Goal: Task Accomplishment & Management: Complete application form

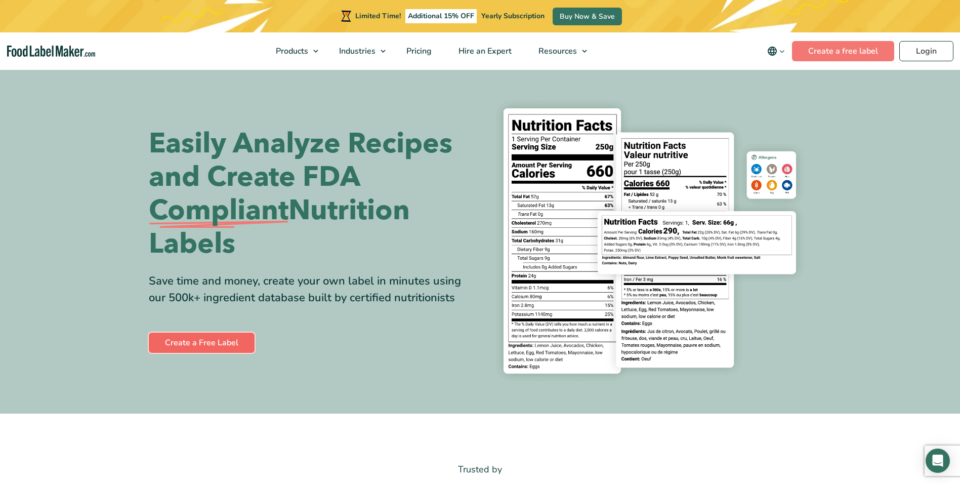
click at [217, 346] on link "Create a Free Label" at bounding box center [202, 342] width 106 height 20
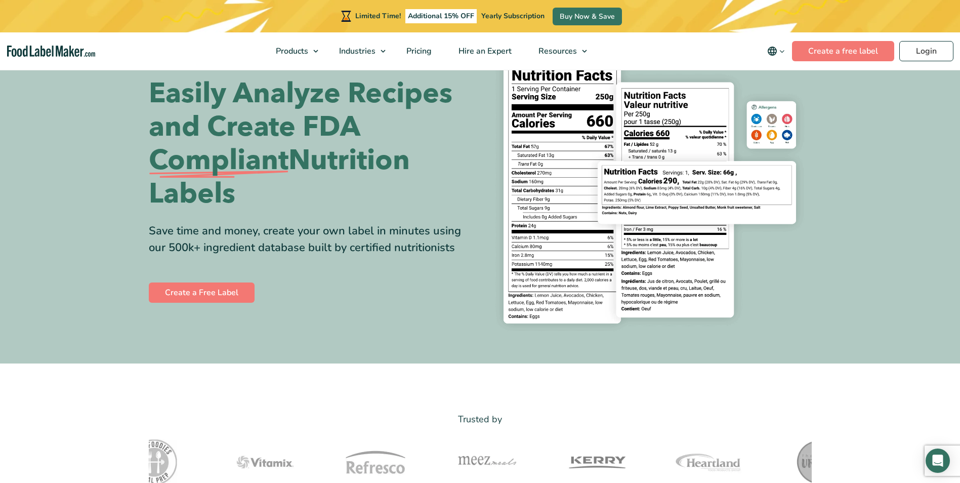
scroll to position [51, 0]
